Goal: Information Seeking & Learning: Learn about a topic

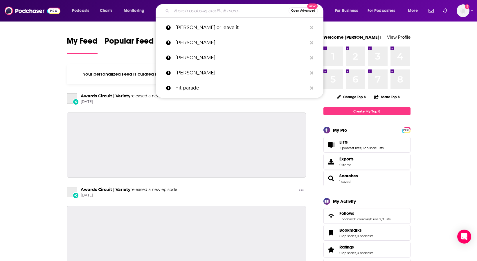
click at [202, 12] on input "Search podcasts, credits, & more..." at bounding box center [230, 10] width 117 height 9
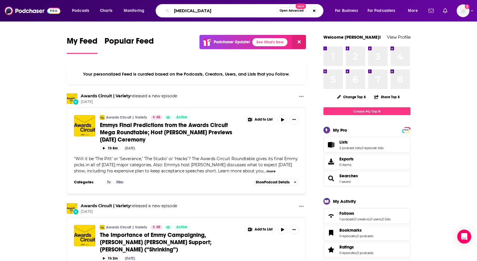
type input "[MEDICAL_DATA]"
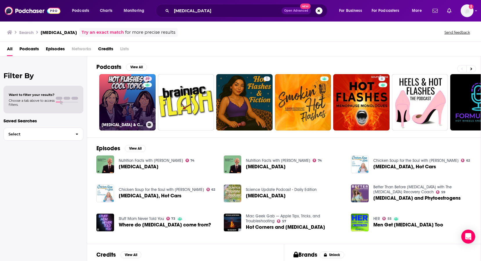
click at [122, 103] on link "49 [MEDICAL_DATA] & COOL TOPICS" at bounding box center [127, 102] width 56 height 56
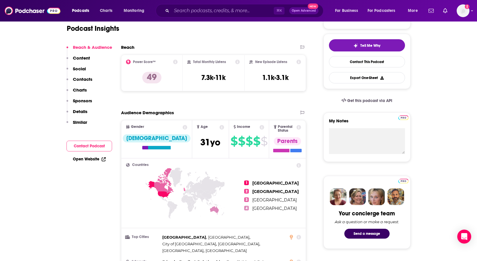
scroll to position [93, 0]
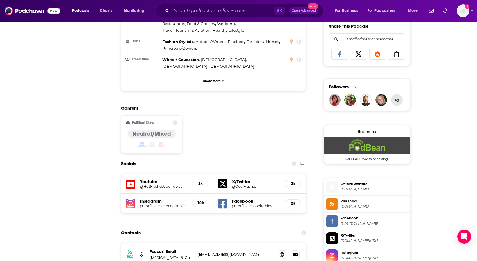
scroll to position [0, 0]
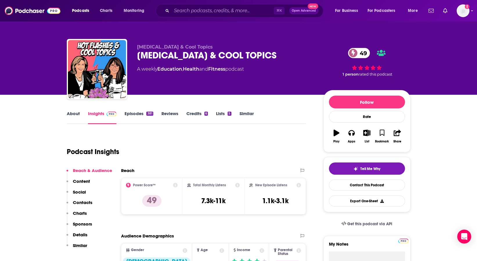
click at [261, 159] on div "Podcast Insights" at bounding box center [184, 148] width 235 height 30
